Goal: Information Seeking & Learning: Learn about a topic

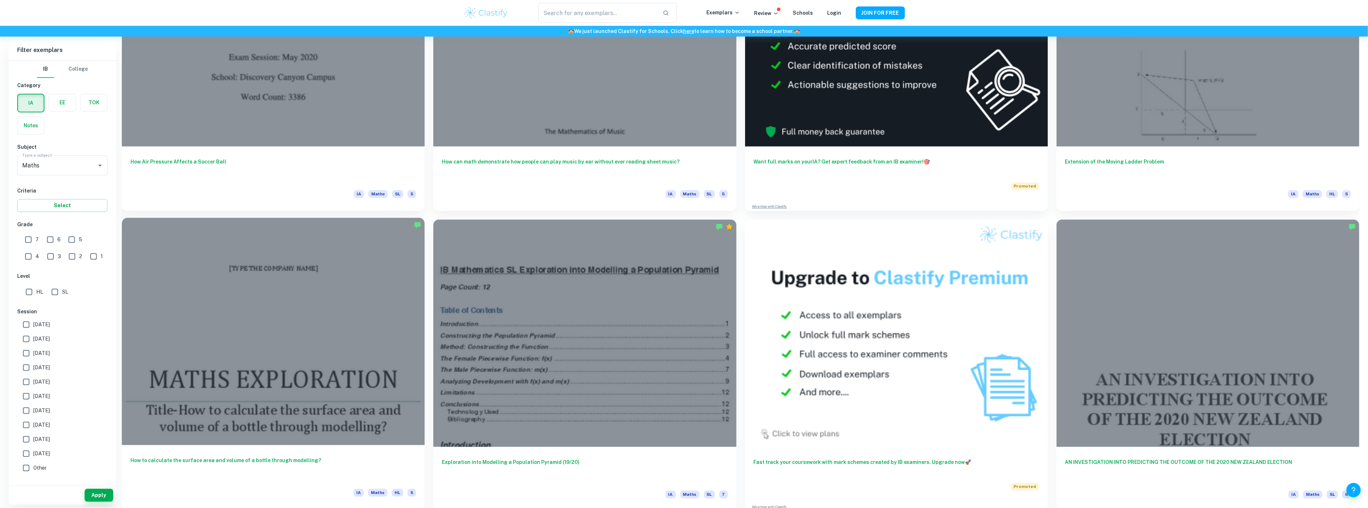
scroll to position [1665, 0]
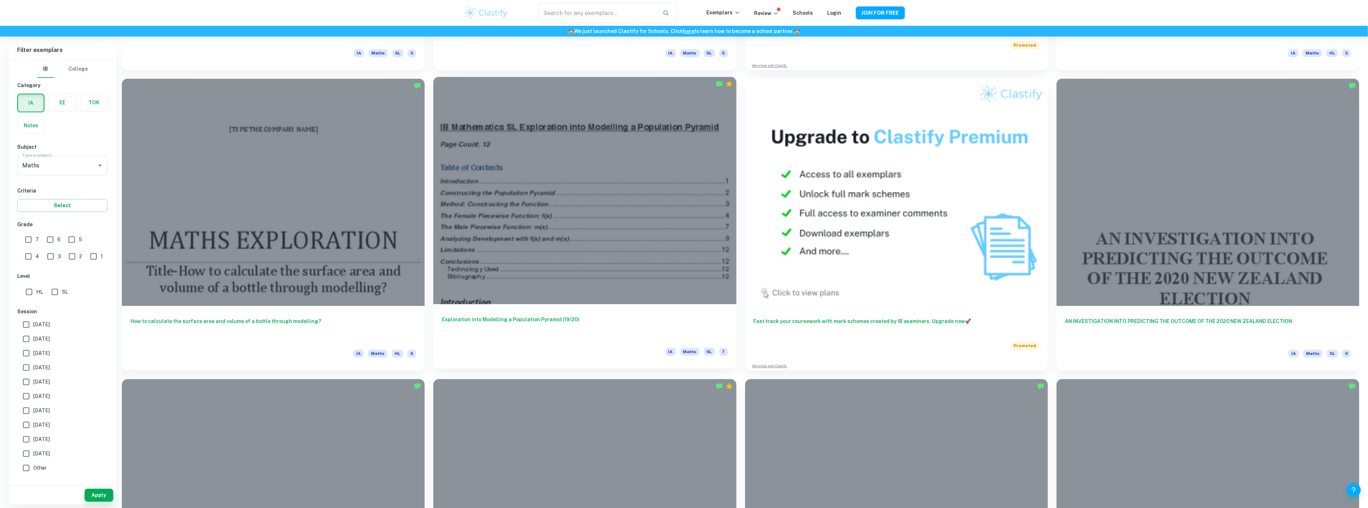
click at [569, 206] on div at bounding box center [584, 190] width 303 height 227
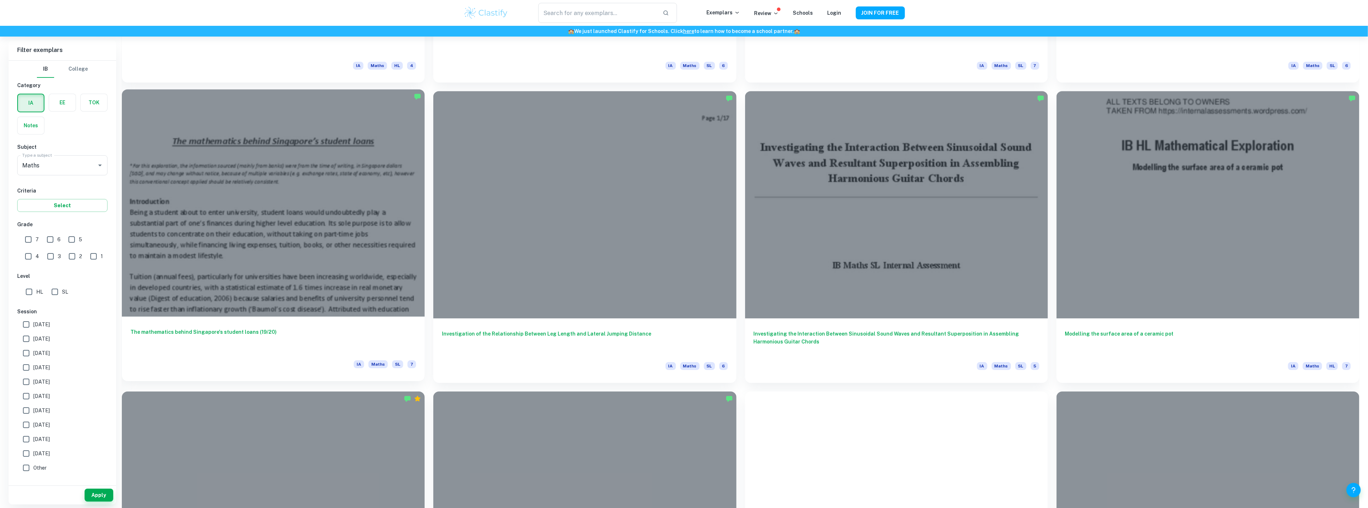
scroll to position [2257, 0]
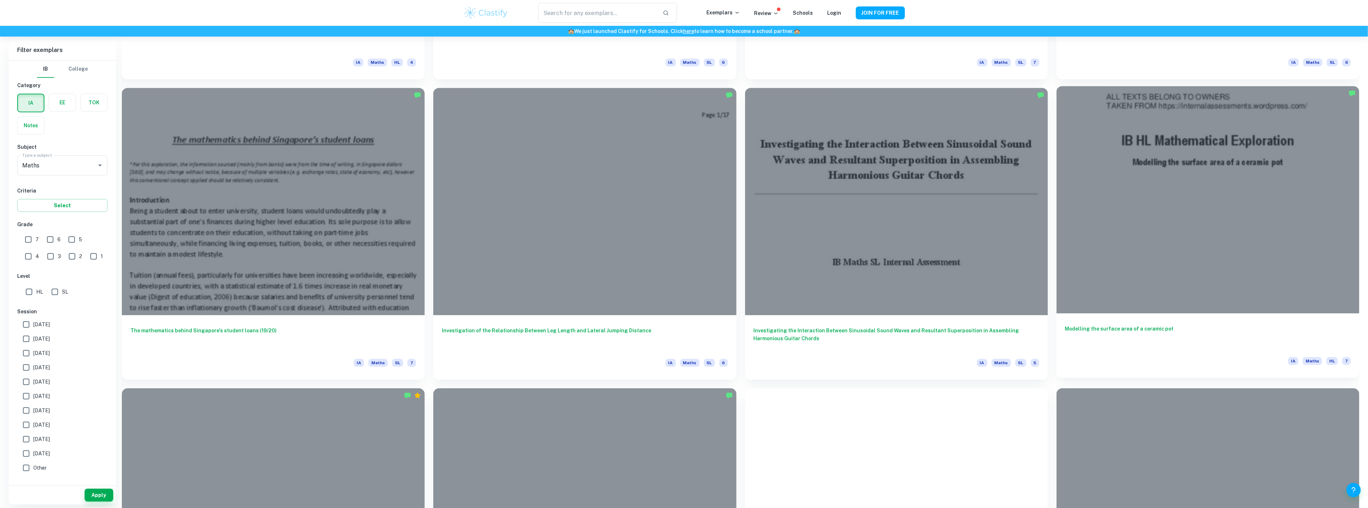
click at [1284, 258] on div at bounding box center [1208, 199] width 303 height 227
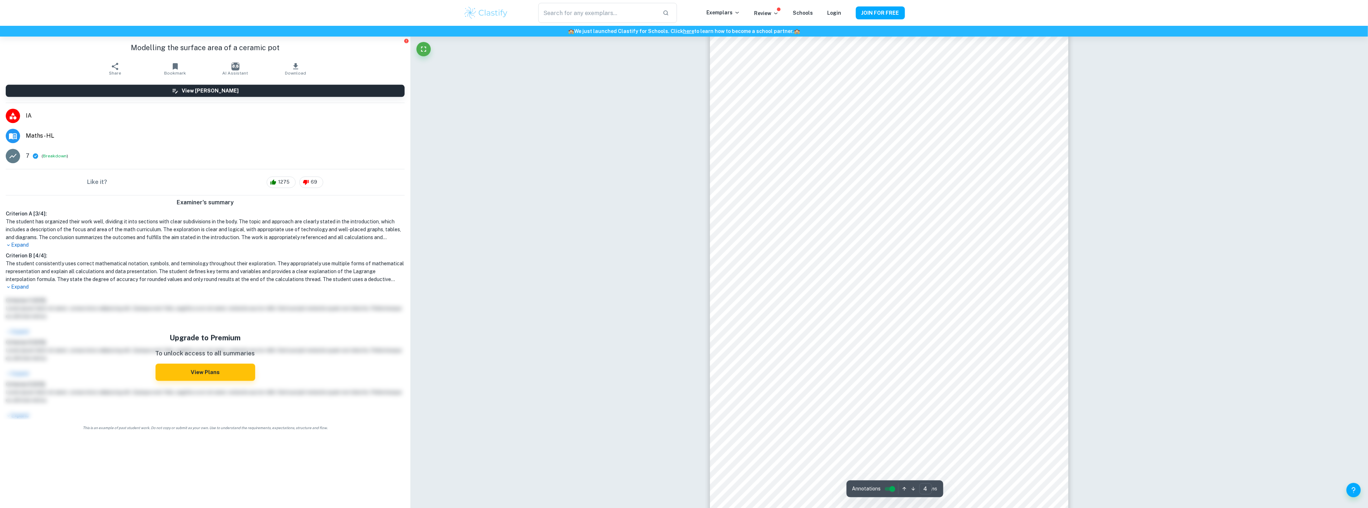
scroll to position [1774, 0]
type input "3"
